Goal: Task Accomplishment & Management: Manage account settings

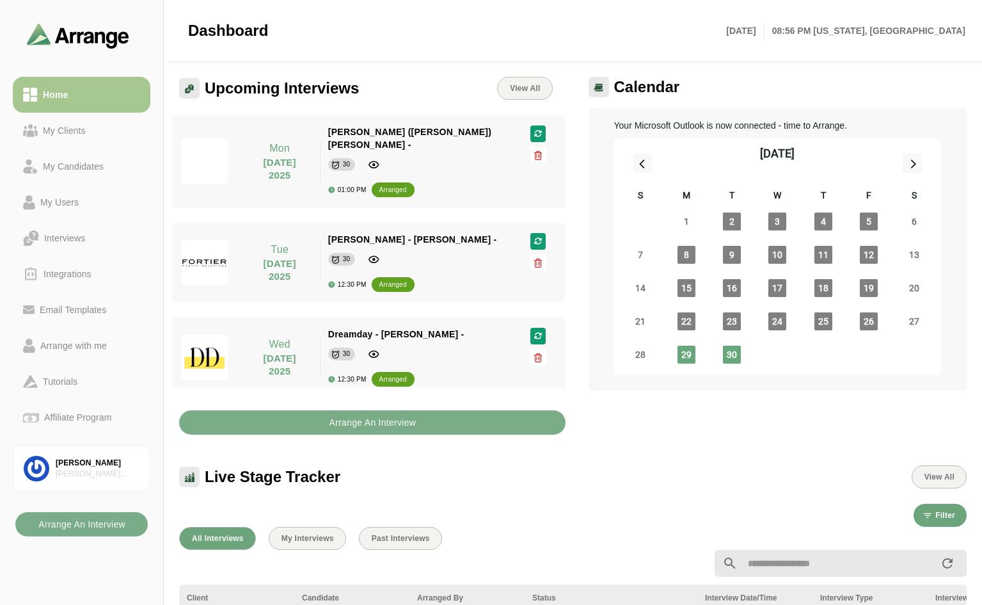
scroll to position [260, 0]
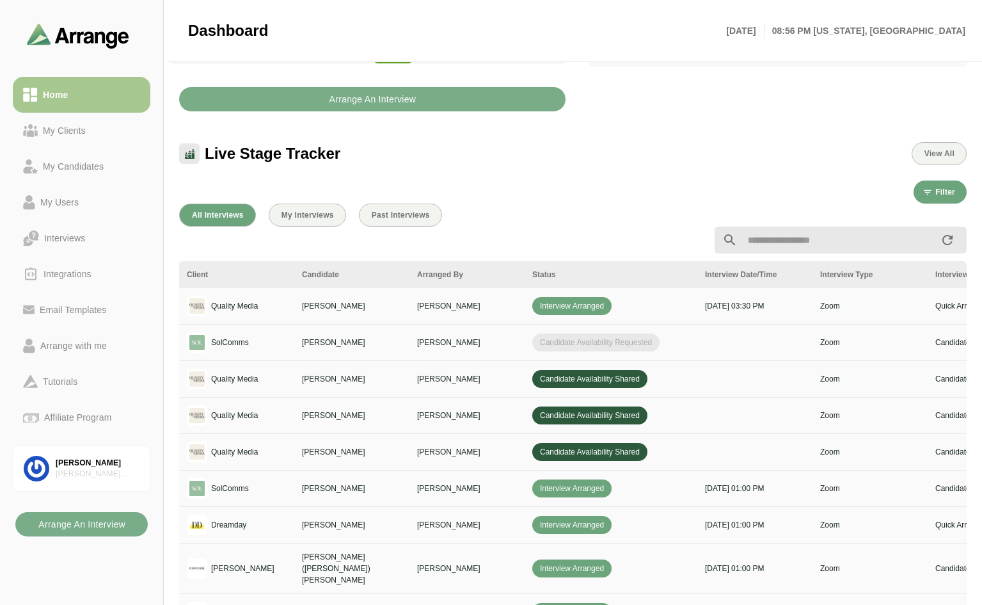
scroll to position [470, 0]
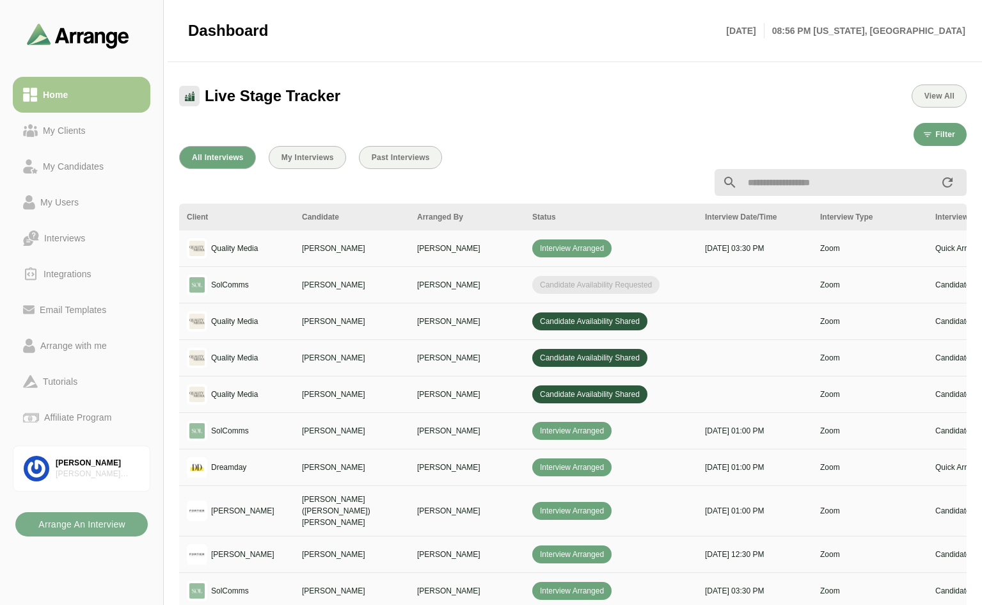
scroll to position [384, 0]
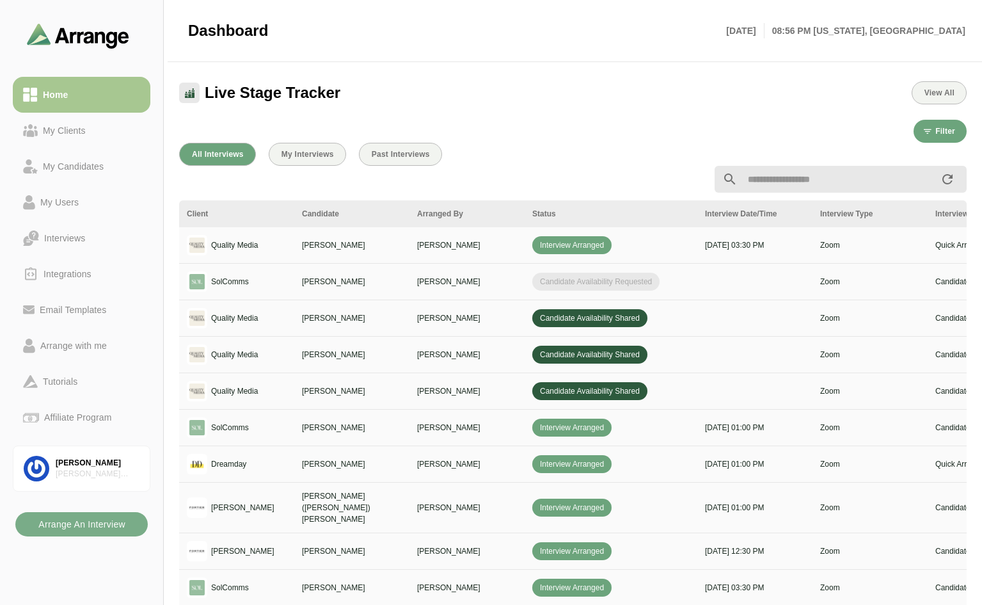
click at [635, 278] on span "Candidate Availability Requested" at bounding box center [595, 282] width 127 height 18
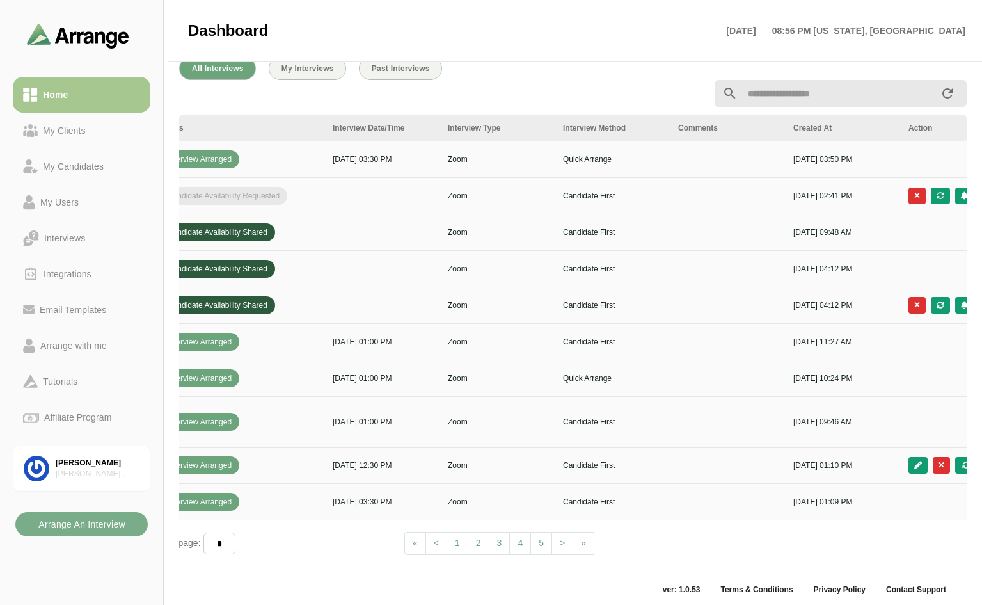
scroll to position [0, 463]
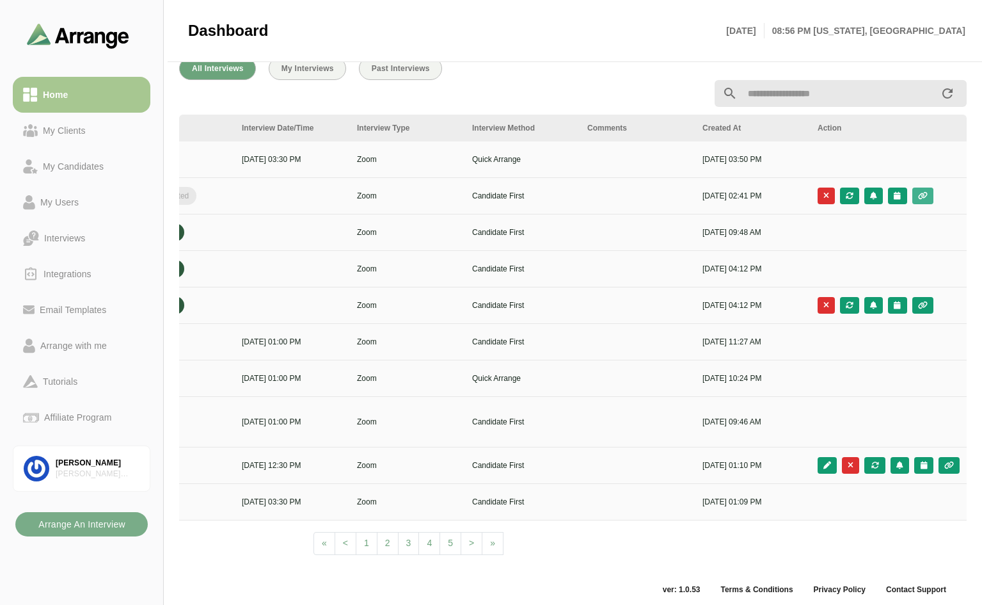
click at [921, 190] on button "button" at bounding box center [922, 195] width 21 height 17
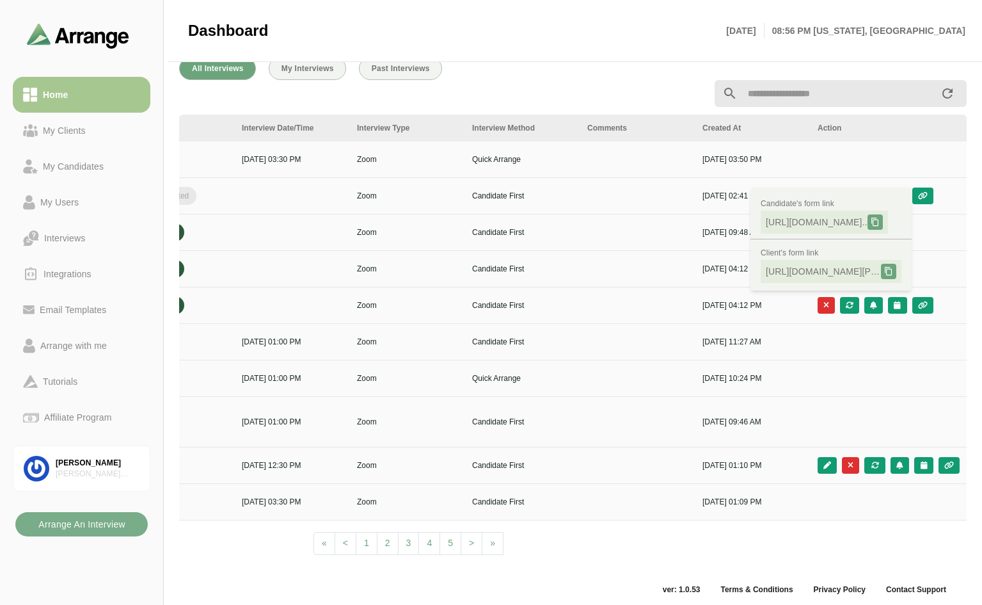
click at [896, 164] on td at bounding box center [888, 159] width 157 height 36
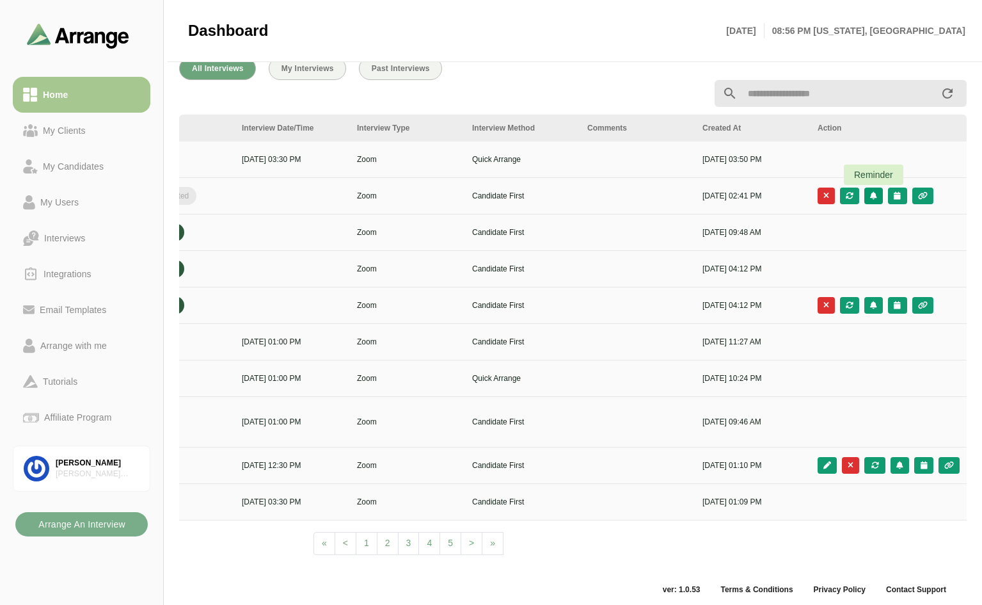
click at [875, 196] on icon "button" at bounding box center [873, 196] width 8 height 8
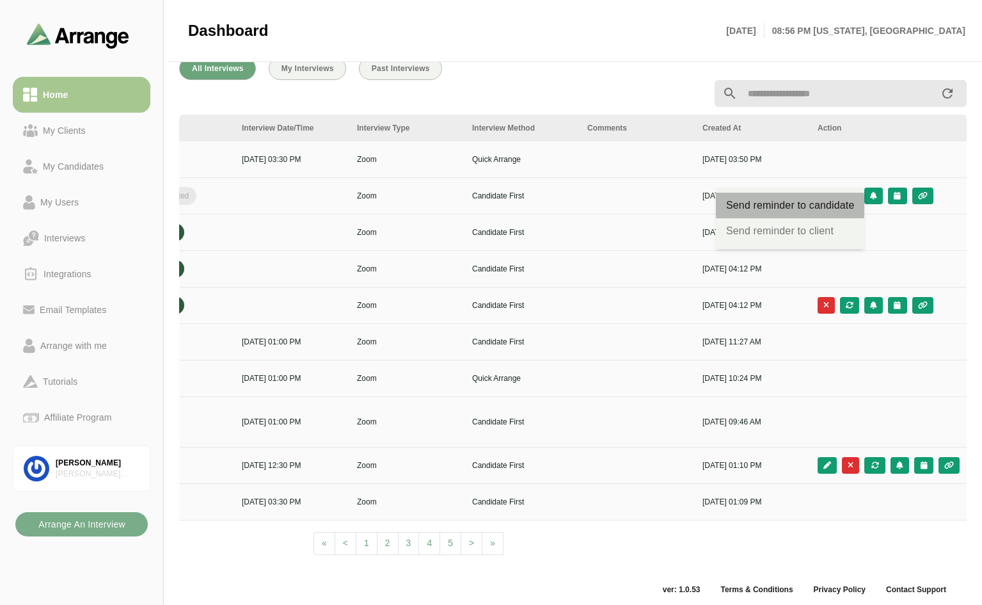
click at [840, 207] on div "Send reminder to candidate" at bounding box center [790, 205] width 128 height 15
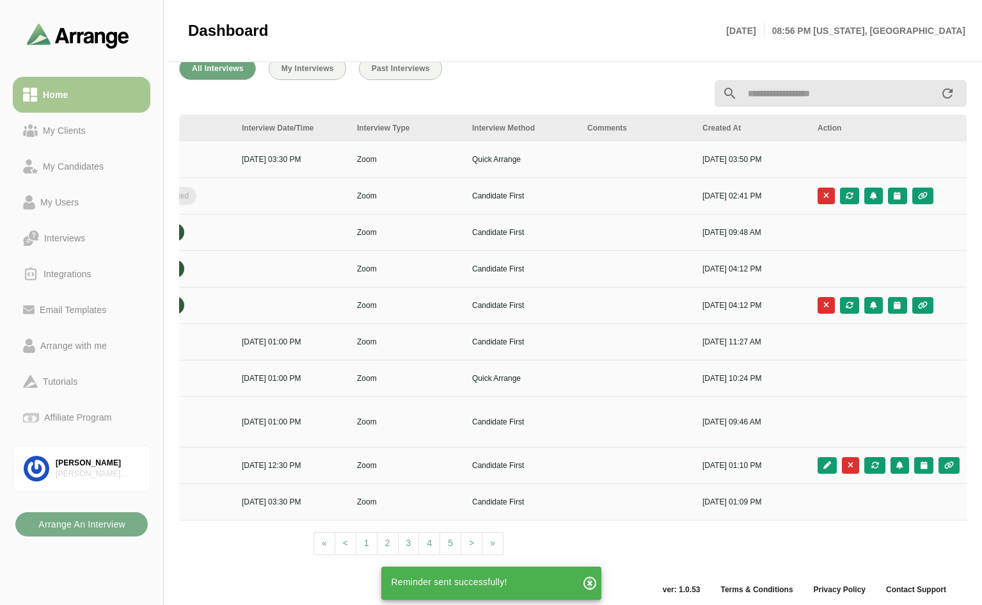
click at [586, 581] on icon "button" at bounding box center [589, 582] width 15 height 15
